Goal: Task Accomplishment & Management: Manage account settings

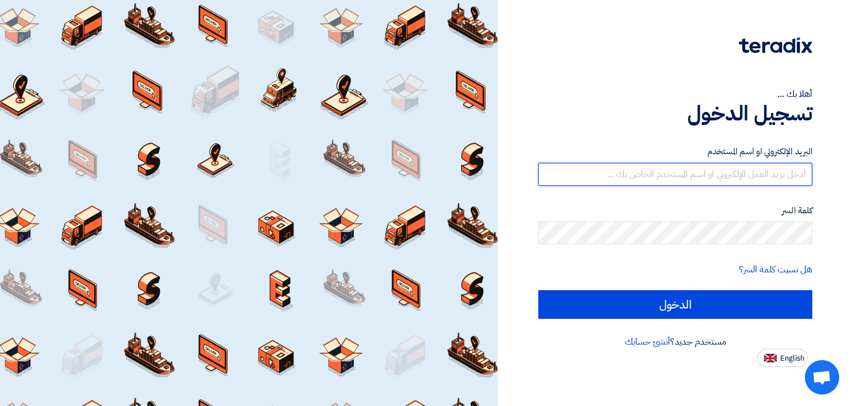
click at [730, 180] on input "text" at bounding box center [676, 174] width 274 height 23
paste input "[EMAIL_ADDRESS][DOMAIN_NAME]"
type input "[EMAIL_ADDRESS][DOMAIN_NAME]"
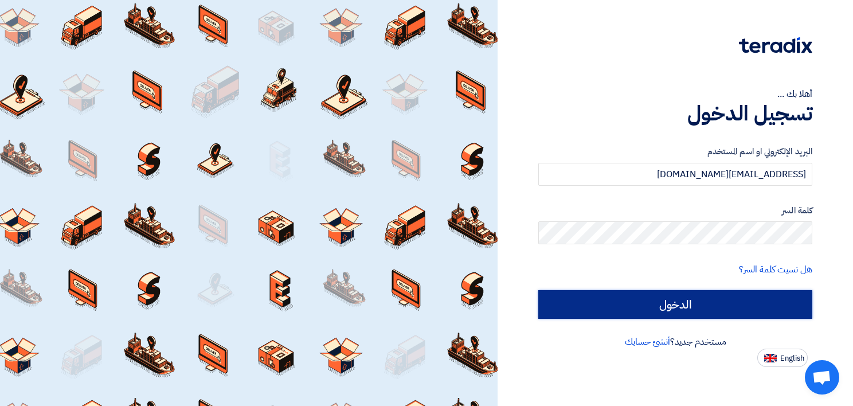
click at [650, 312] on input "الدخول" at bounding box center [676, 304] width 274 height 29
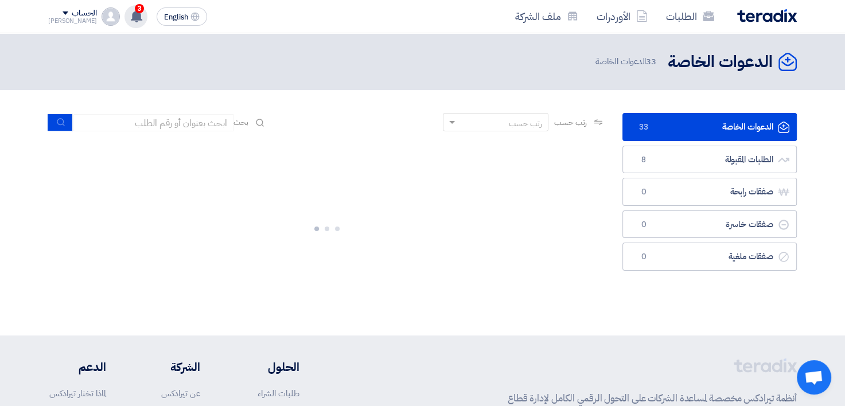
click at [130, 10] on icon at bounding box center [136, 16] width 13 height 13
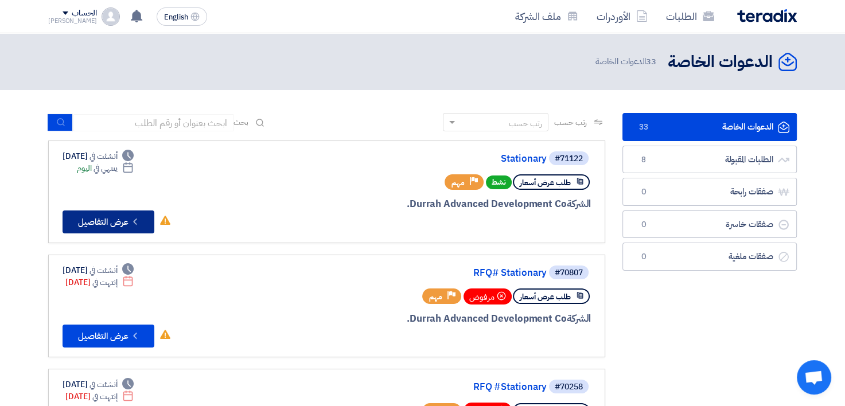
click at [124, 214] on button "Check details عرض التفاصيل" at bounding box center [109, 221] width 92 height 23
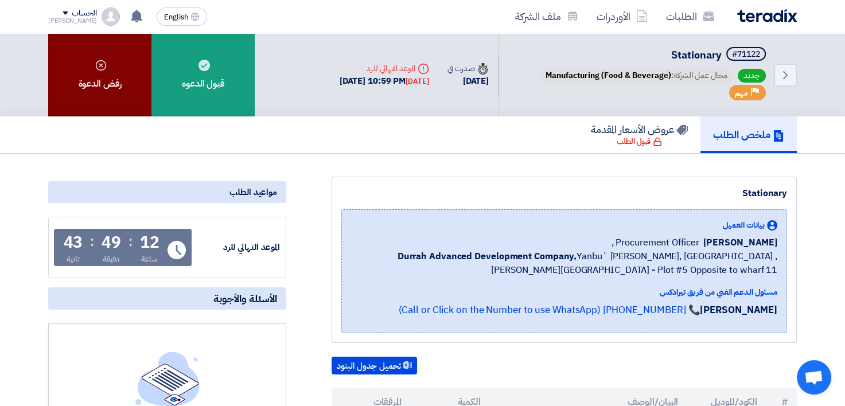
click at [110, 92] on div "رفض الدعوة" at bounding box center [99, 74] width 103 height 83
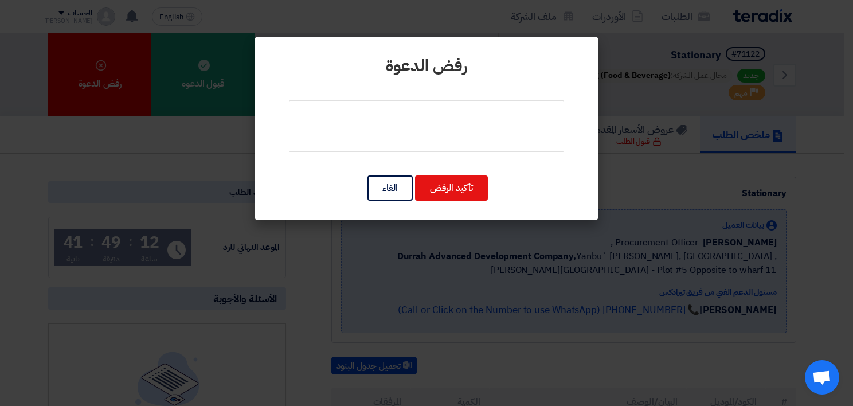
click at [420, 95] on div "رفض [PERSON_NAME] تأكيد الرفض الغاء" at bounding box center [427, 129] width 344 height 184
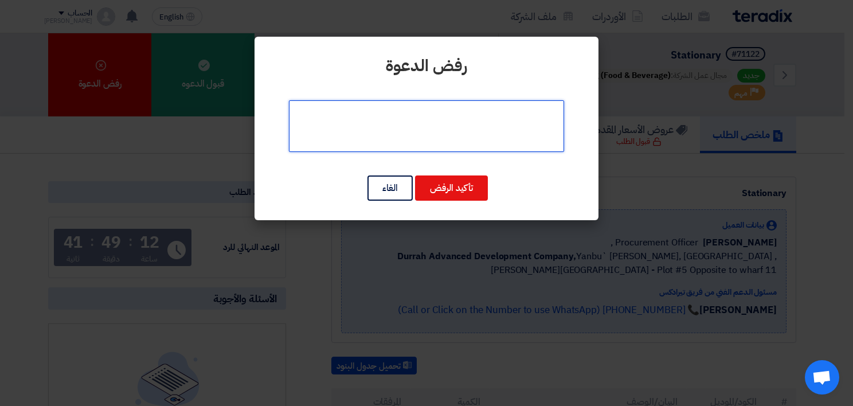
click at [429, 120] on textarea at bounding box center [426, 126] width 275 height 52
type textarea "u"
type textarea "عدم الاختصاص"
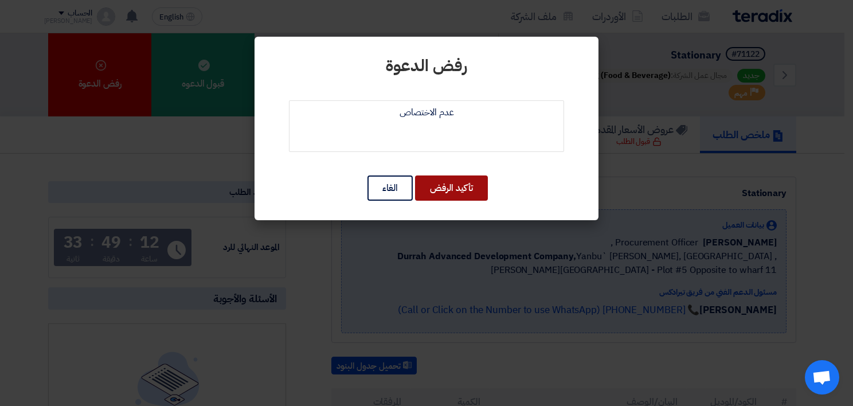
click at [453, 195] on button "تأكيد الرفض" at bounding box center [451, 187] width 73 height 25
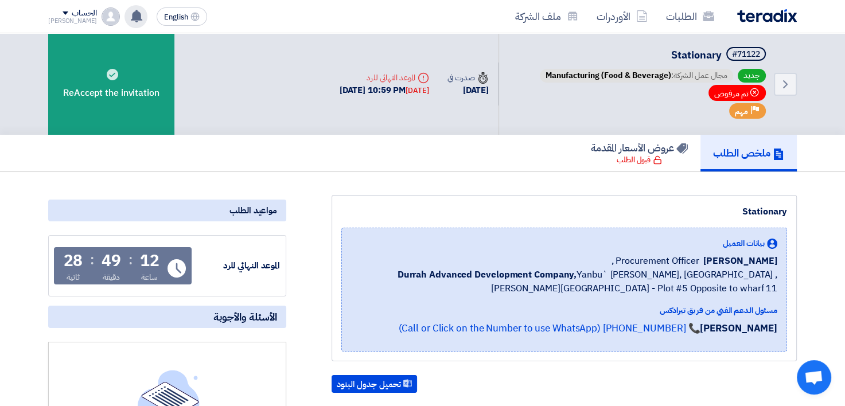
click at [130, 14] on icon at bounding box center [136, 16] width 13 height 13
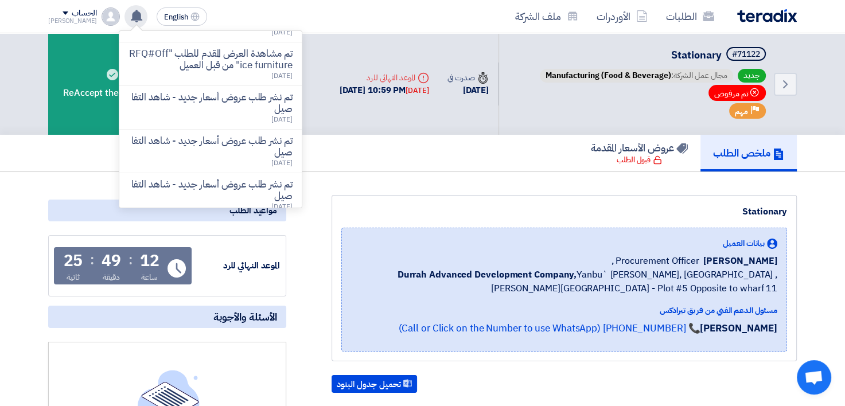
scroll to position [48, 0]
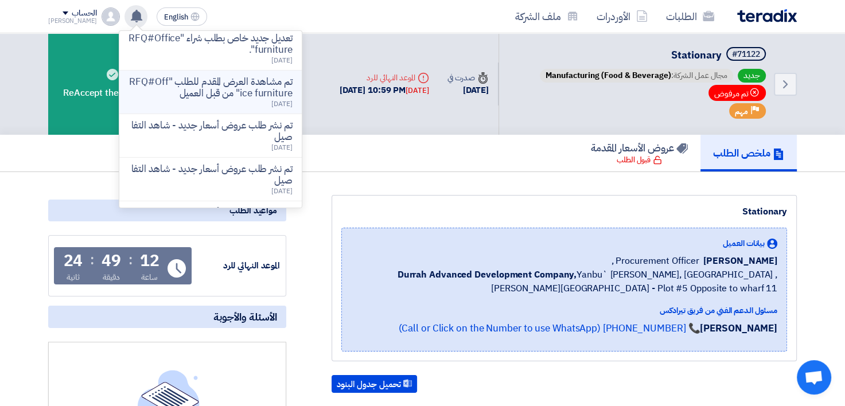
click at [196, 99] on p "تم مشاهدة العرض المقدم للطلب "RFQ#Office furniture" من قبل العميل" at bounding box center [210, 87] width 164 height 23
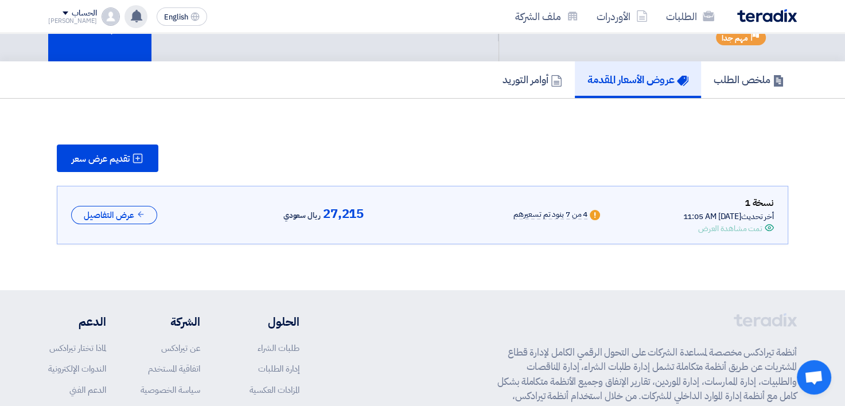
scroll to position [0, 0]
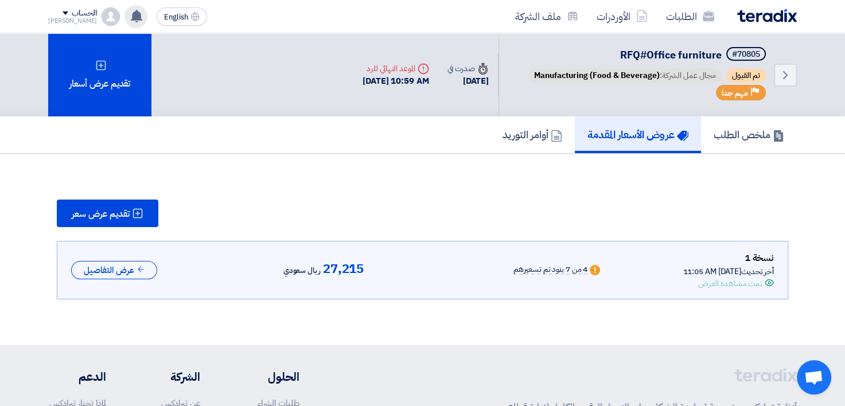
click at [750, 14] on img at bounding box center [767, 15] width 60 height 13
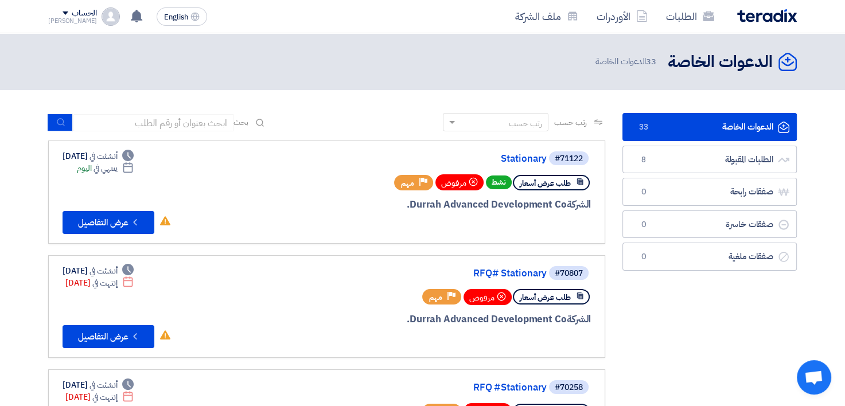
click at [56, 16] on div "الحساب" at bounding box center [72, 14] width 49 height 10
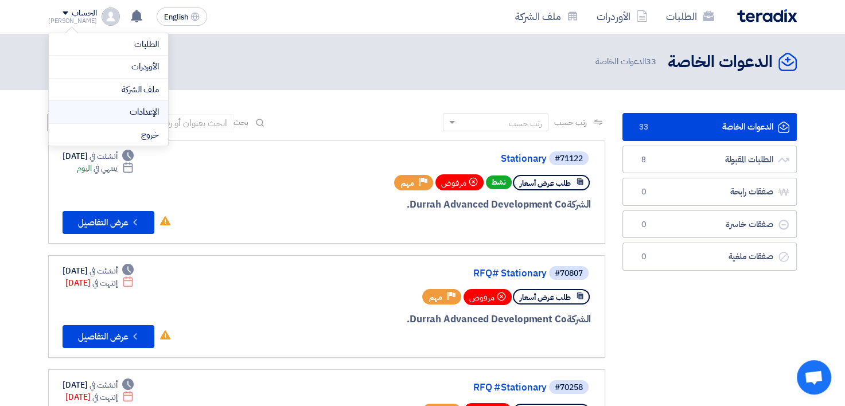
click at [136, 113] on link "الإعدادات" at bounding box center [108, 112] width 101 height 13
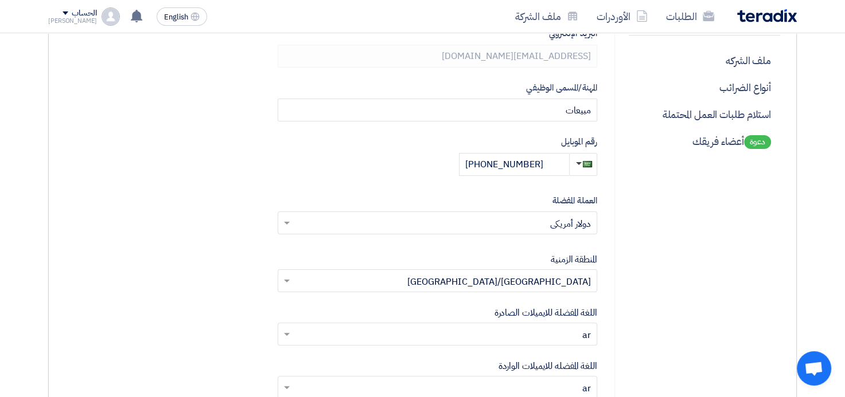
scroll to position [227, 0]
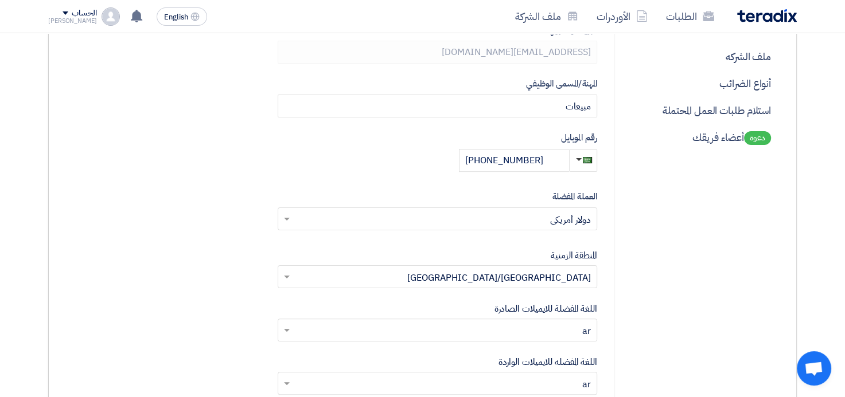
click at [553, 217] on input "text" at bounding box center [443, 220] width 297 height 19
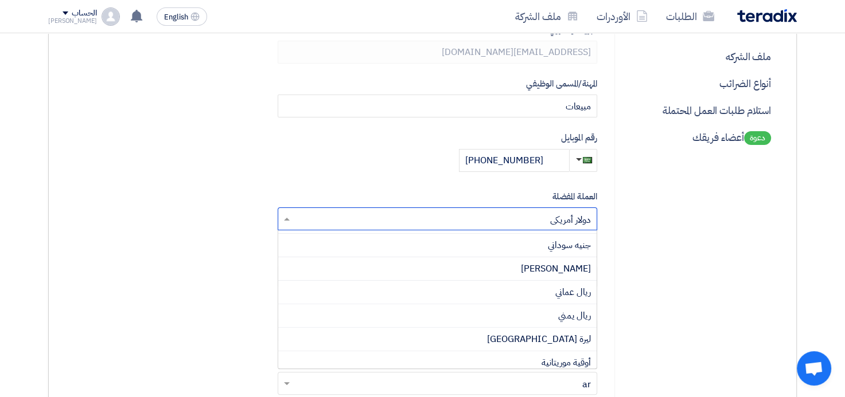
scroll to position [589, 0]
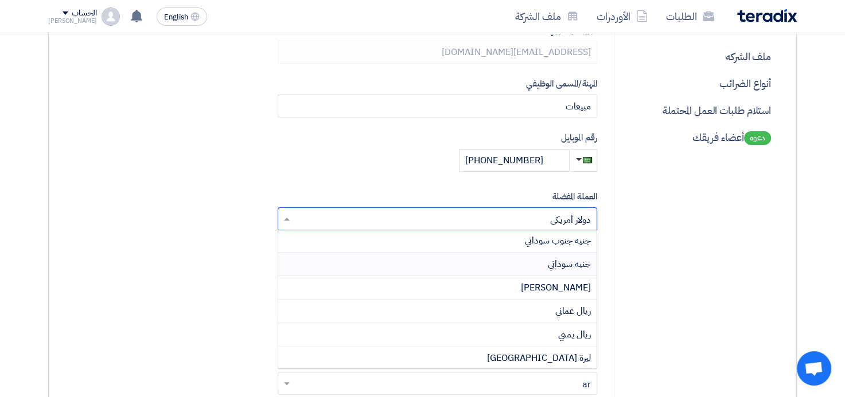
click at [506, 270] on div "جنيه سوداني" at bounding box center [437, 265] width 318 height 24
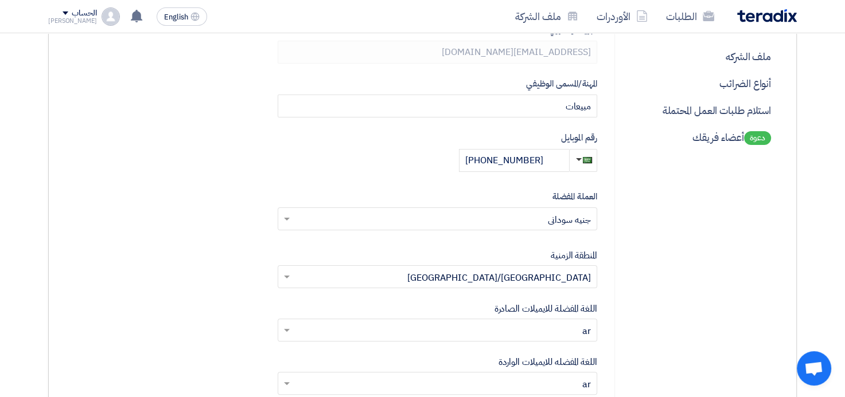
click at [512, 230] on div "الإسم الأول [PERSON_NAME] [GEOGRAPHIC_DATA] [GEOGRAPHIC_DATA] البريد الإلكتروني…" at bounding box center [437, 208] width 319 height 587
click at [509, 224] on input "text" at bounding box center [443, 220] width 297 height 19
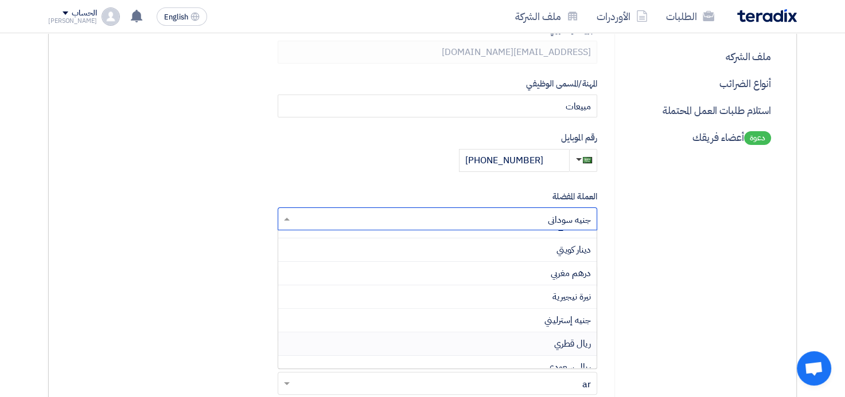
scroll to position [250, 0]
click at [530, 338] on div "ريال سعودي" at bounding box center [437, 345] width 318 height 24
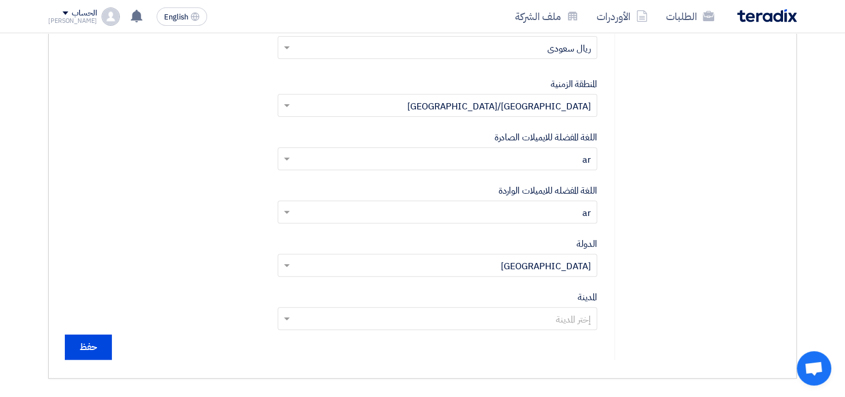
scroll to position [397, 0]
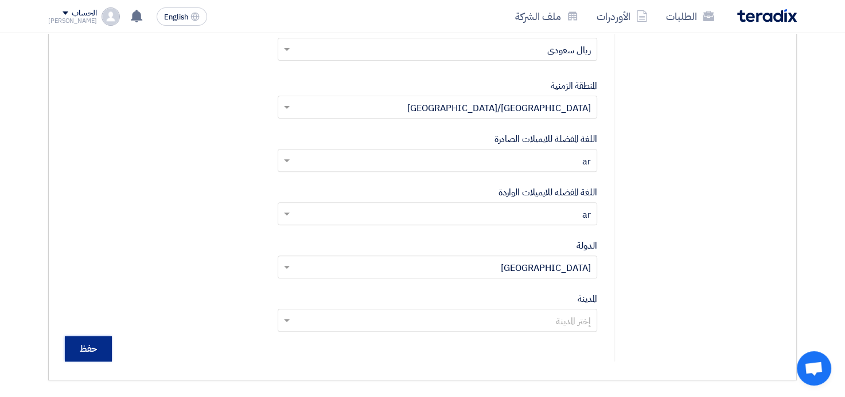
click at [92, 344] on input "حفظ" at bounding box center [88, 349] width 47 height 25
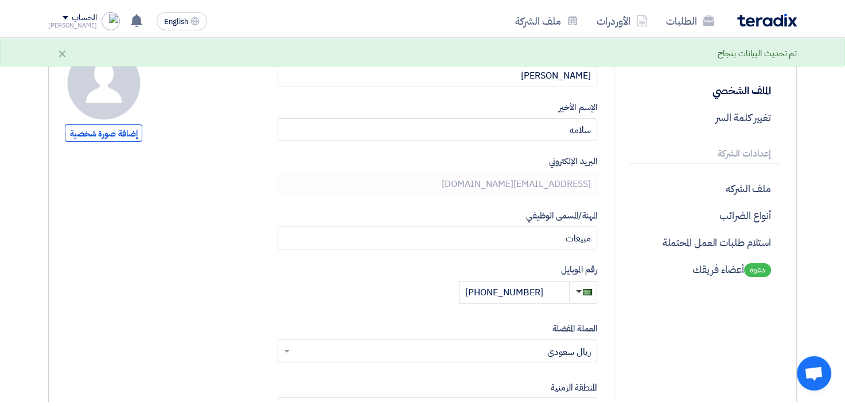
scroll to position [96, 0]
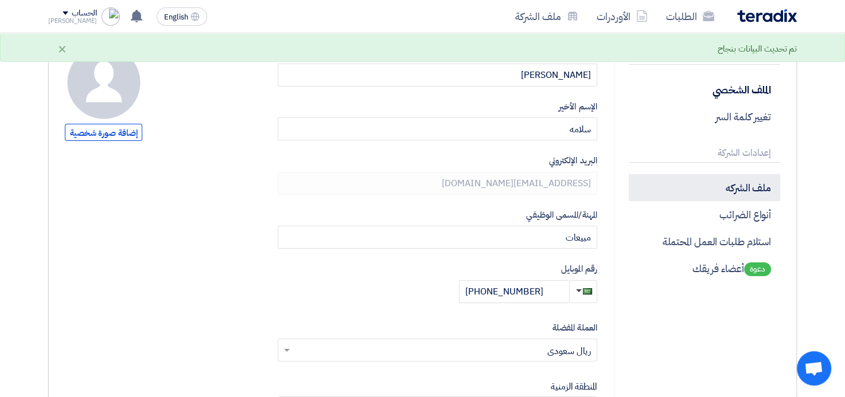
click at [759, 192] on p "ملف الشركه" at bounding box center [704, 187] width 151 height 27
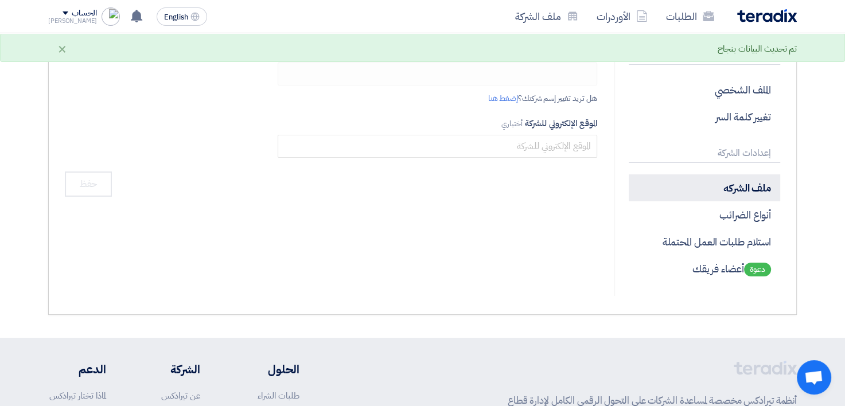
type input "Aflak Office Furniture Company"
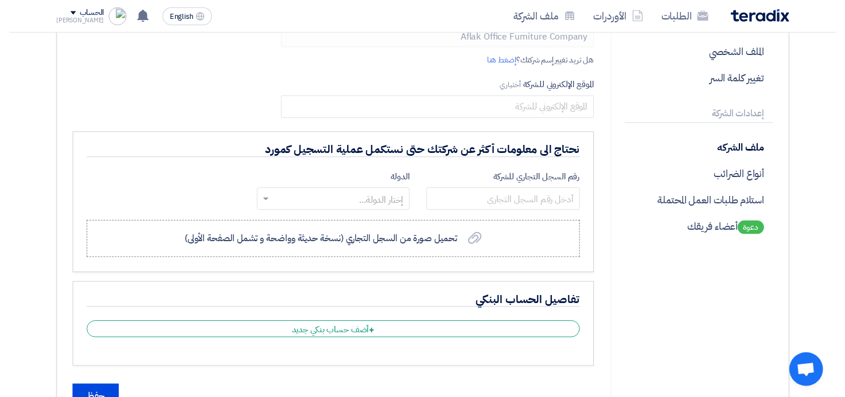
scroll to position [60, 0]
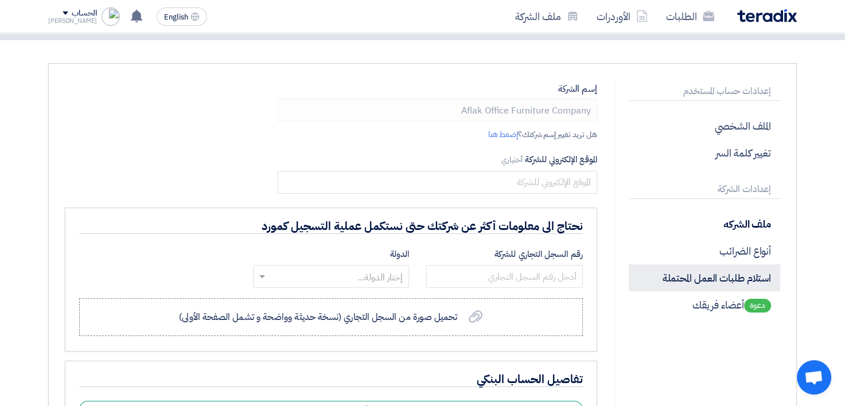
click at [759, 278] on p "استلام طلبات العمل المحتملة" at bounding box center [704, 277] width 151 height 27
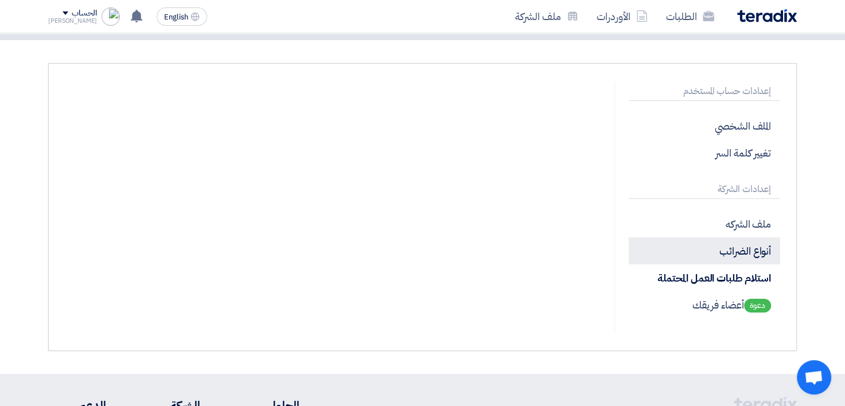
click at [763, 247] on p "أنواع الضرائب" at bounding box center [704, 250] width 151 height 27
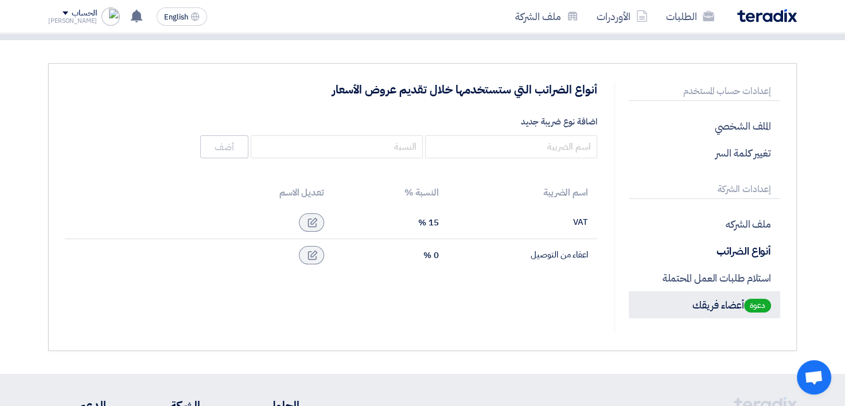
drag, startPoint x: 762, startPoint y: 304, endPoint x: 778, endPoint y: 283, distance: 26.6
click at [765, 302] on span "دعوة" at bounding box center [757, 306] width 27 height 14
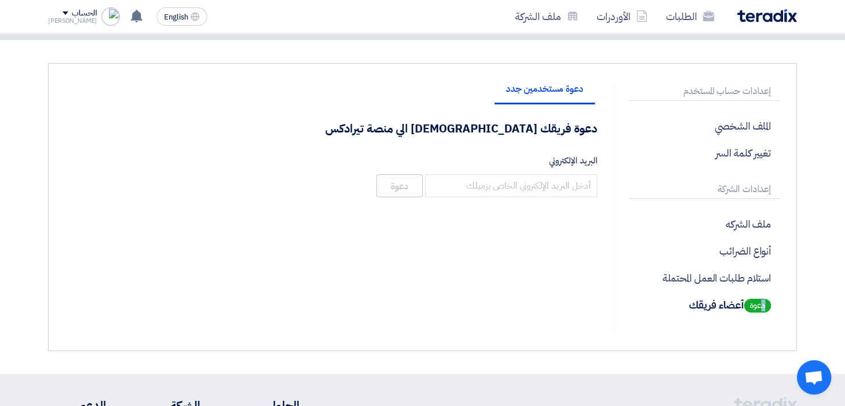
drag, startPoint x: 843, startPoint y: 172, endPoint x: 838, endPoint y: 145, distance: 27.4
click at [838, 145] on section "إعدادات حساب المستخدم الملف الشخصي تغيير كلمة السر إعدادات الشركة ملف الشركه أن…" at bounding box center [422, 207] width 845 height 334
click at [770, 133] on p "الملف الشخصي" at bounding box center [704, 125] width 151 height 27
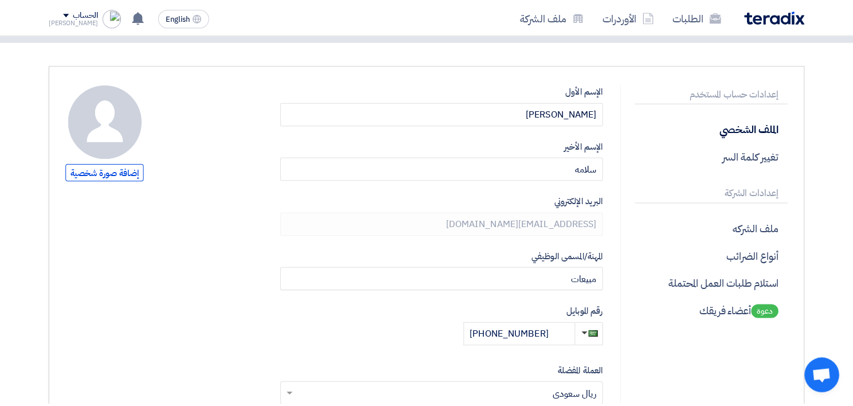
scroll to position [0, 0]
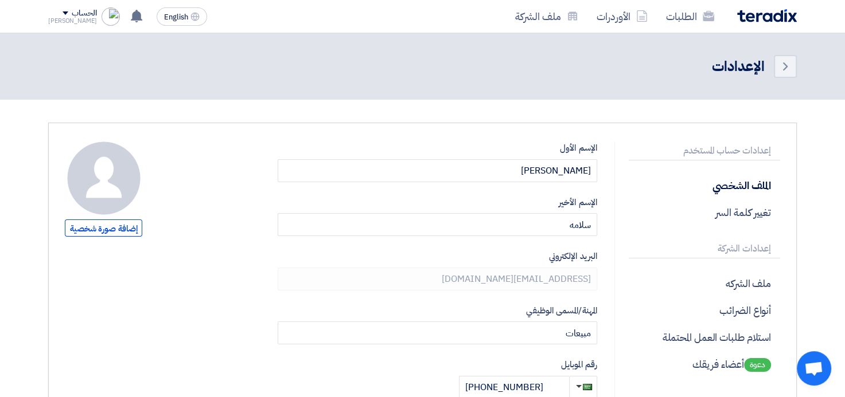
click at [72, 15] on div "الحساب" at bounding box center [84, 14] width 25 height 10
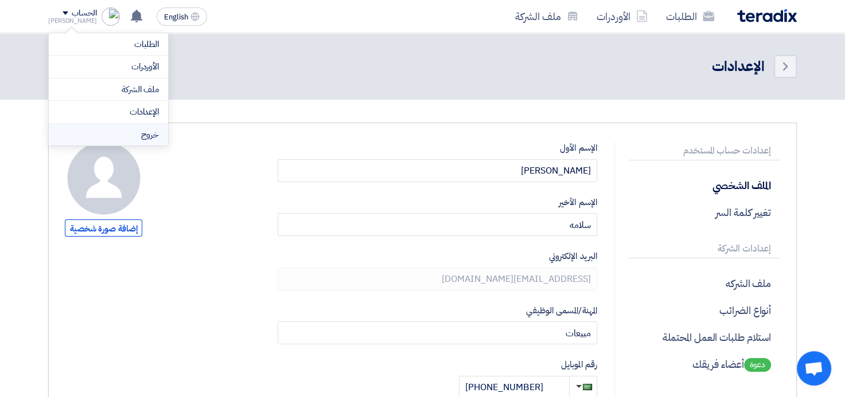
click at [155, 132] on li "خروج" at bounding box center [108, 135] width 119 height 22
